Goal: Browse casually

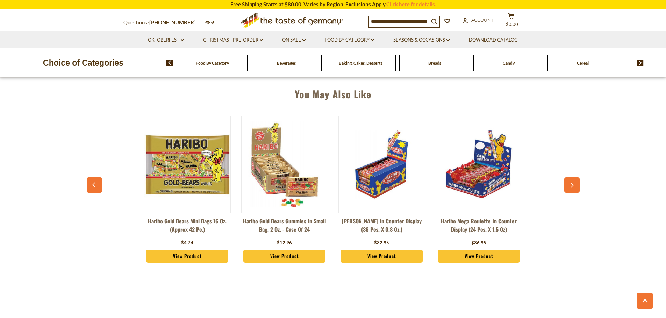
scroll to position [489, 0]
click at [572, 184] on icon "button" at bounding box center [572, 185] width 3 height 5
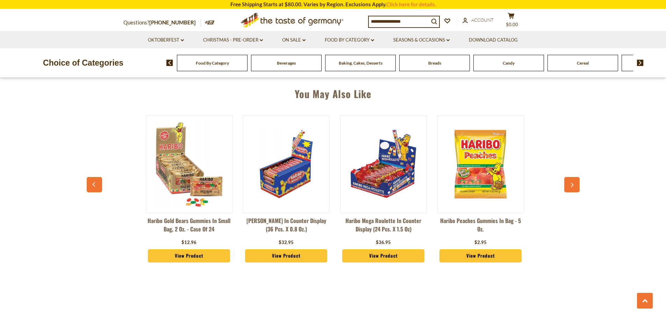
scroll to position [0, 97]
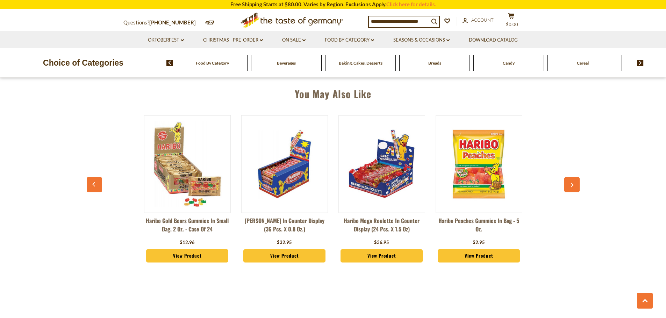
click at [572, 184] on icon "button" at bounding box center [572, 185] width 3 height 5
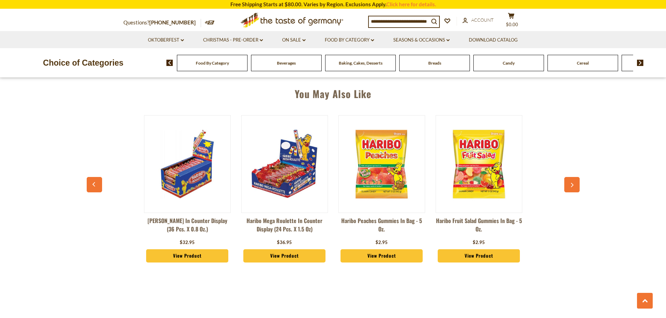
click at [572, 184] on icon "button" at bounding box center [572, 185] width 3 height 5
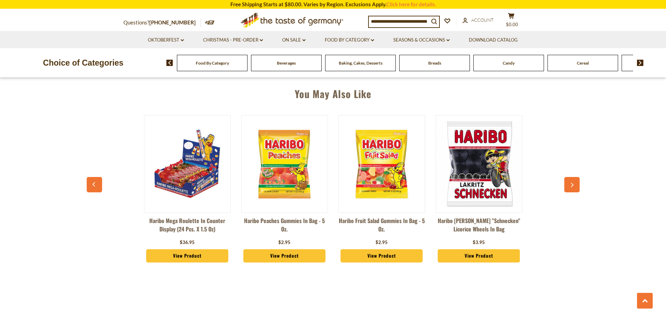
click at [572, 184] on icon "button" at bounding box center [572, 185] width 3 height 5
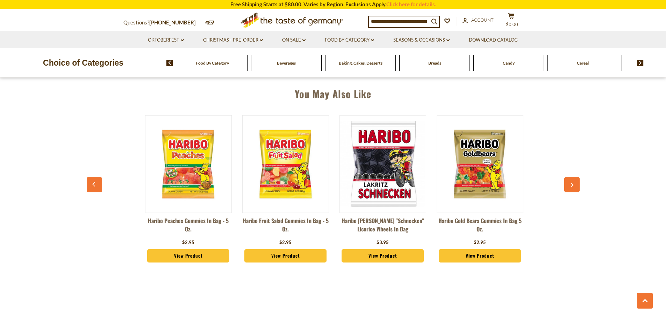
scroll to position [0, 389]
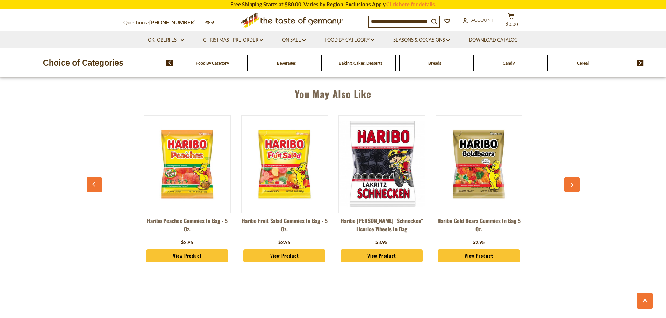
click at [572, 184] on icon "button" at bounding box center [572, 185] width 3 height 5
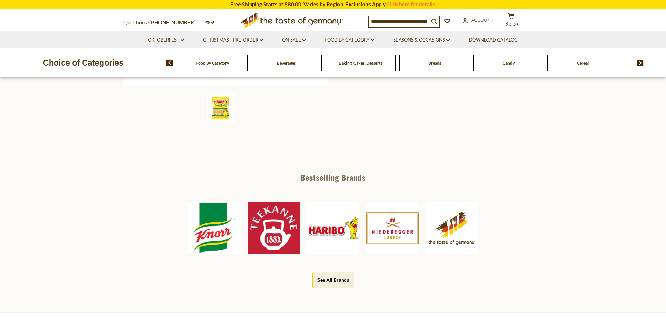
scroll to position [245, 0]
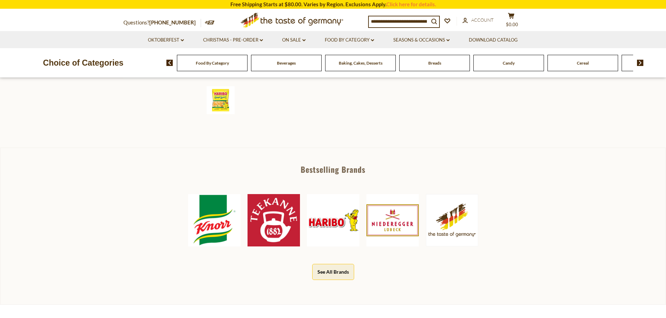
click at [216, 218] on img at bounding box center [214, 220] width 52 height 52
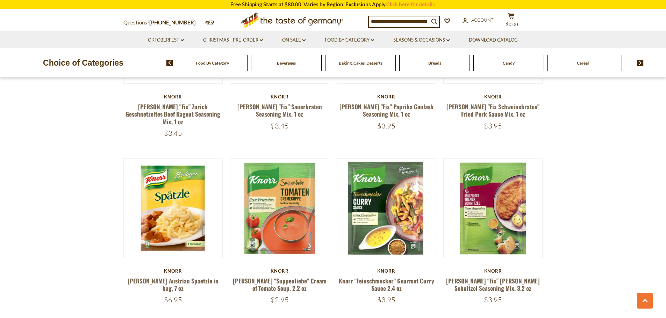
scroll to position [1398, 0]
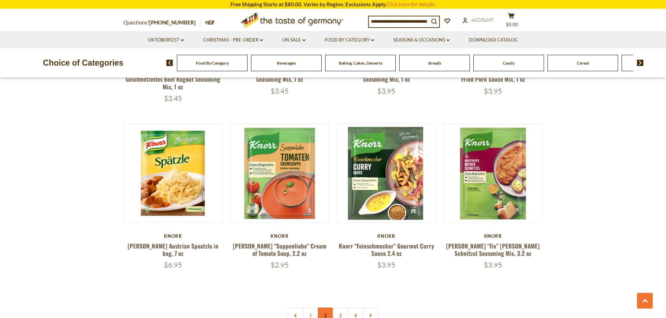
click at [324, 308] on link "2" at bounding box center [326, 316] width 16 height 16
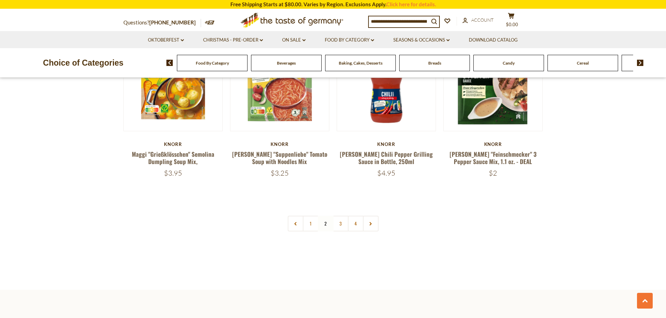
scroll to position [1507, 0]
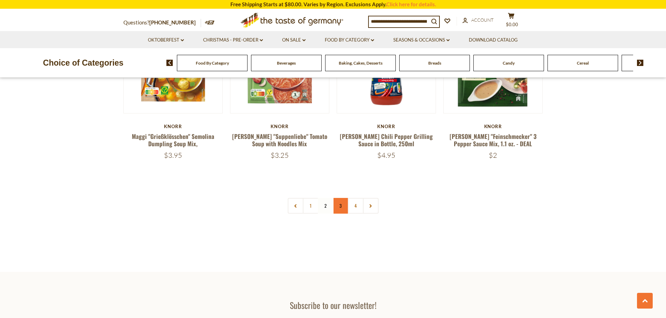
click at [343, 198] on link "3" at bounding box center [341, 206] width 16 height 16
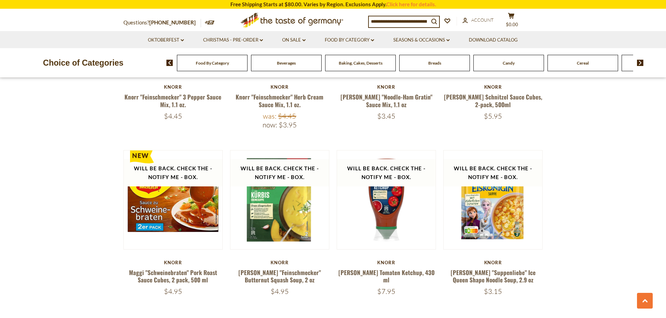
scroll to position [1368, 0]
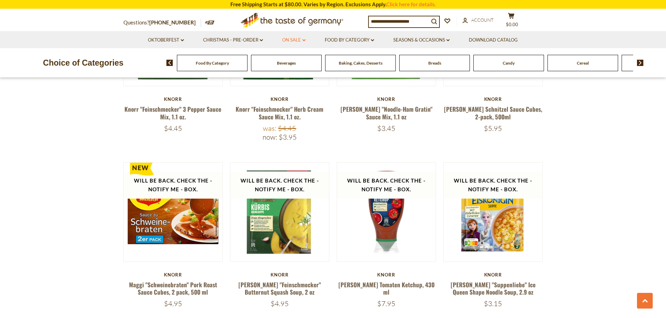
click at [298, 40] on link "On Sale dropdown_arrow" at bounding box center [293, 40] width 23 height 8
click at [287, 56] on link "All On Sale" at bounding box center [290, 58] width 25 height 6
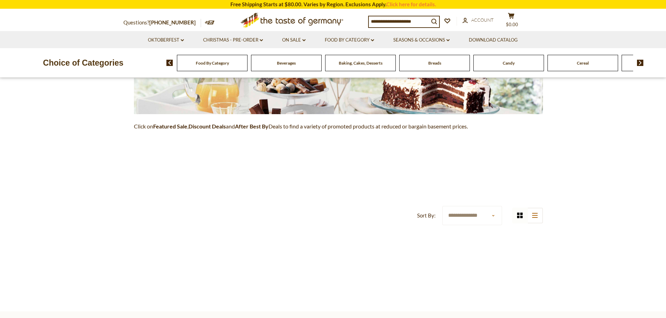
scroll to position [70, 0]
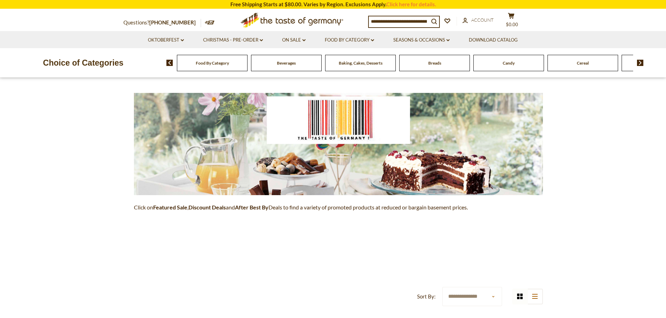
click at [307, 41] on li "On Sale dropdown_arrow All On Sale Feature Sale Discount Deals All Discount Dea…" at bounding box center [294, 39] width 42 height 17
click at [305, 39] on icon "dropdown_arrow" at bounding box center [303, 40] width 3 height 2
click at [301, 70] on link "Feature Sale" at bounding box center [292, 70] width 29 height 6
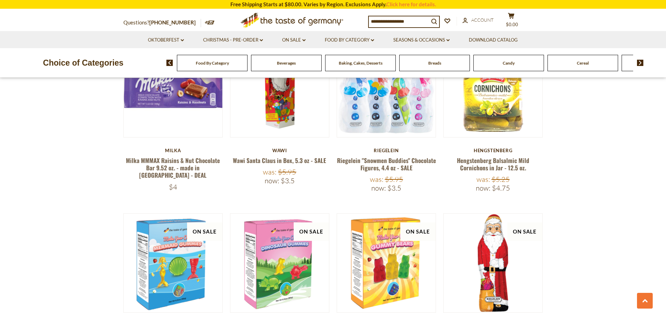
scroll to position [210, 0]
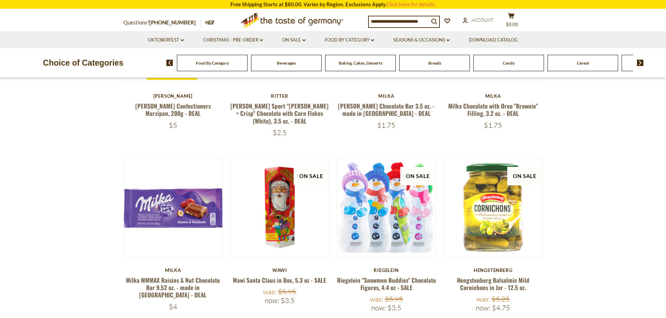
click at [294, 46] on li "On Sale dropdown_arrow All On Sale Feature Sale Discount Deals All Discount Dea…" at bounding box center [294, 39] width 42 height 17
click at [292, 42] on link "On Sale dropdown_arrow" at bounding box center [293, 40] width 23 height 8
click at [295, 81] on link "Discount Deals" at bounding box center [295, 83] width 35 height 10
click at [307, 92] on link "All Discount Deals" at bounding box center [303, 92] width 42 height 6
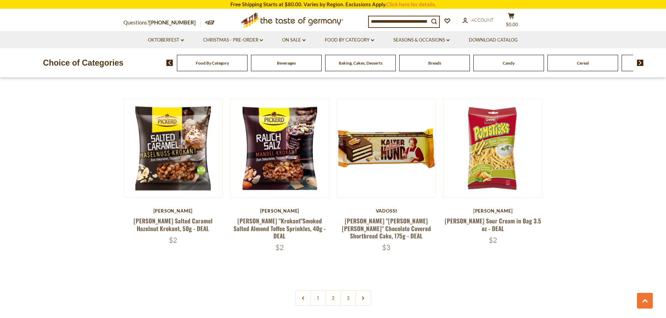
scroll to position [1537, 0]
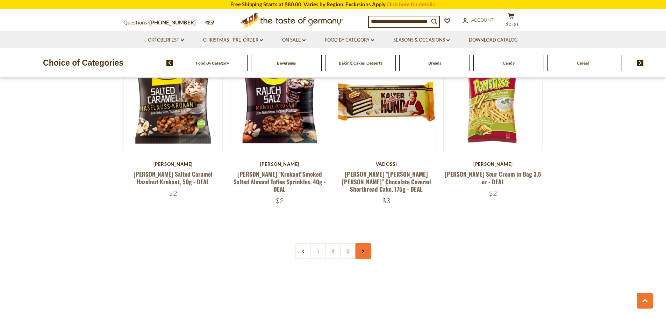
click at [369, 244] on link at bounding box center [363, 252] width 16 height 16
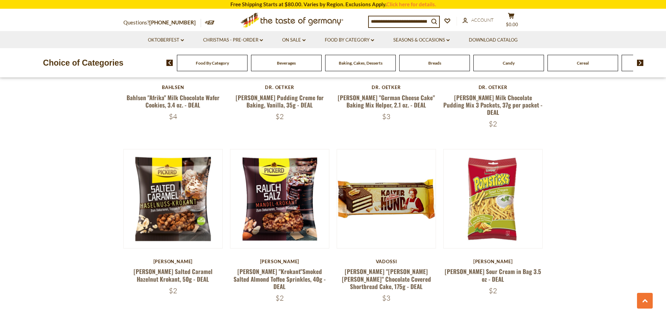
scroll to position [1502, 0]
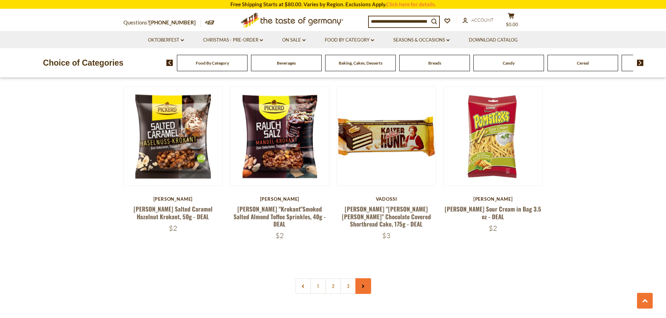
click at [368, 278] on link at bounding box center [363, 286] width 16 height 16
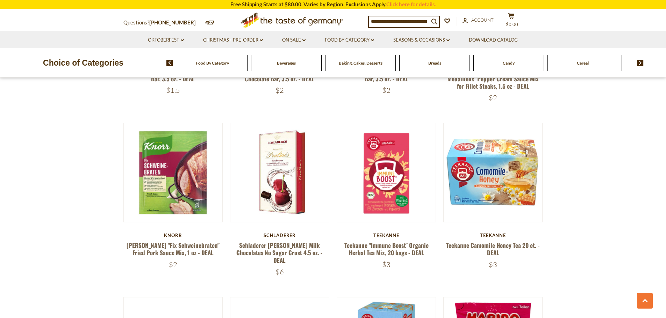
scroll to position [1013, 0]
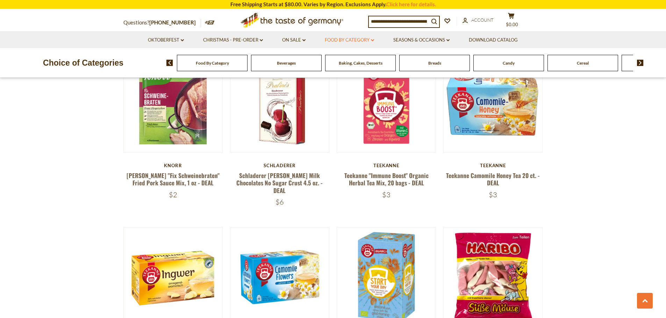
click at [356, 40] on link "Food By Category dropdown_arrow" at bounding box center [349, 40] width 49 height 8
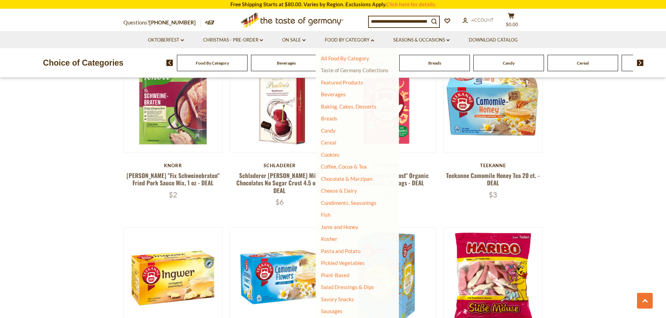
click at [353, 68] on link "Taste of Germany Collections" at bounding box center [354, 70] width 67 height 6
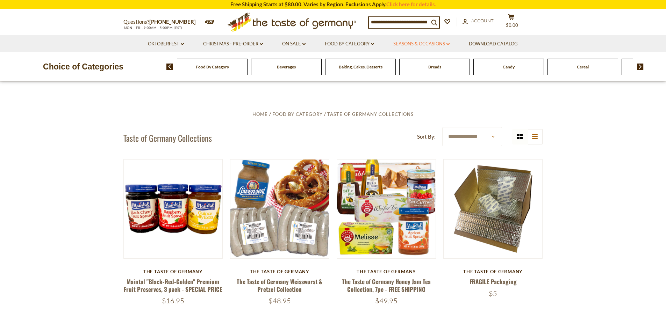
click at [422, 45] on link "Seasons & Occasions dropdown_arrow" at bounding box center [421, 44] width 56 height 8
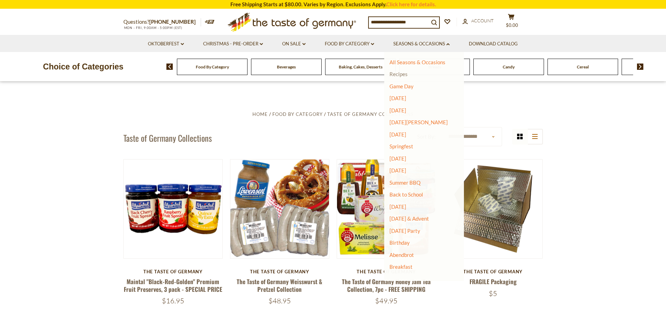
click at [407, 72] on link "Recipes" at bounding box center [398, 74] width 18 height 6
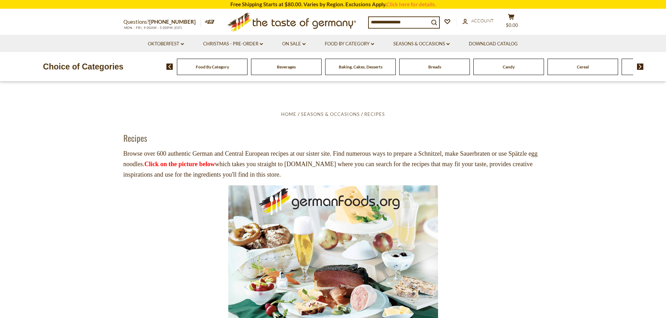
click at [332, 219] on img at bounding box center [333, 256] width 210 height 140
click at [443, 43] on link "Seasons & Occasions dropdown_arrow" at bounding box center [421, 44] width 56 height 8
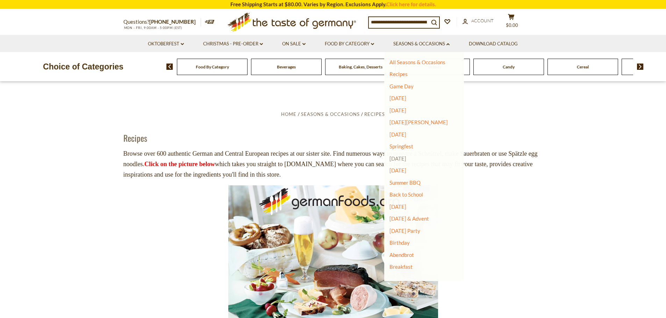
click at [401, 157] on link "[DATE]" at bounding box center [397, 158] width 17 height 6
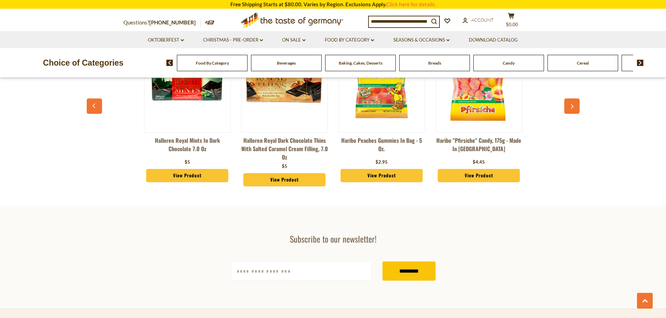
scroll to position [1048, 0]
